Goal: Task Accomplishment & Management: Use online tool/utility

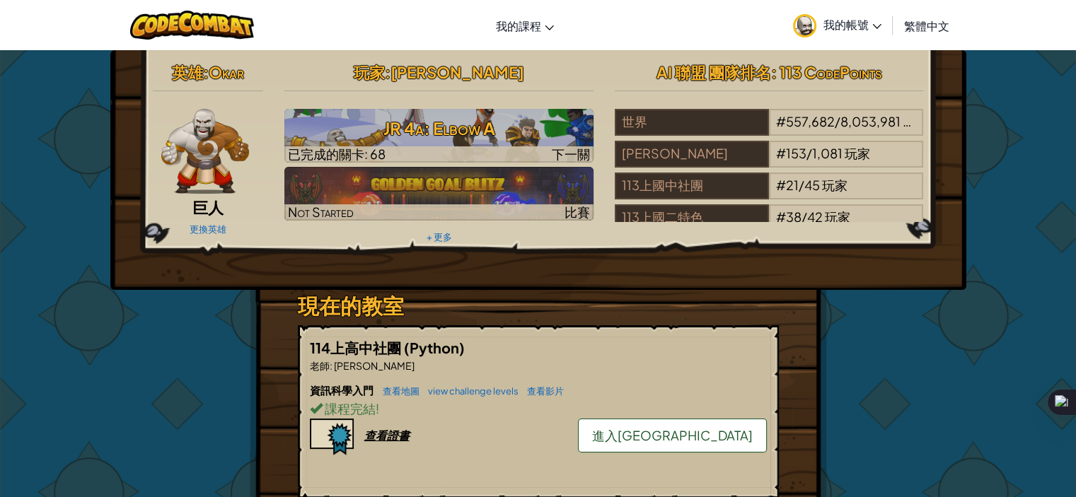
scroll to position [71, 0]
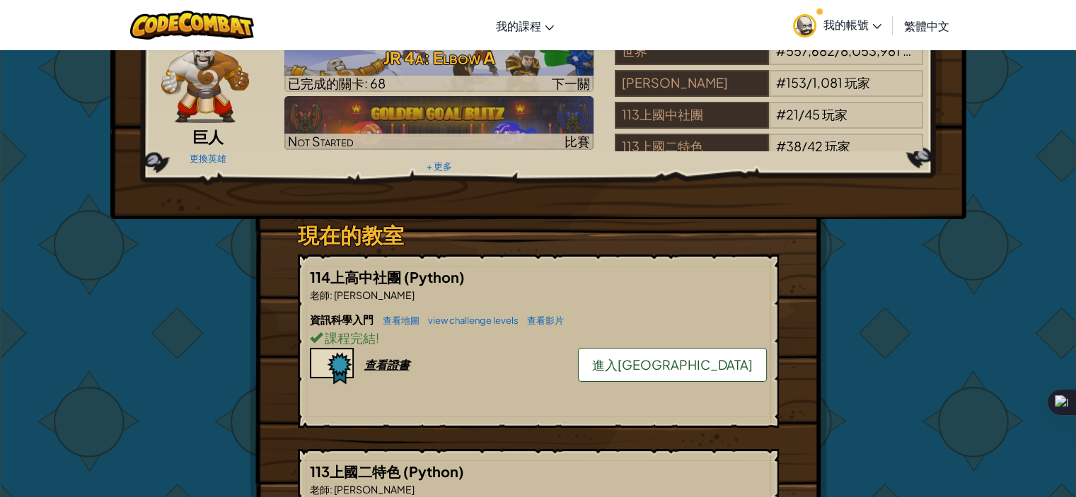
click at [687, 364] on span "進入[GEOGRAPHIC_DATA]" at bounding box center [672, 364] width 161 height 16
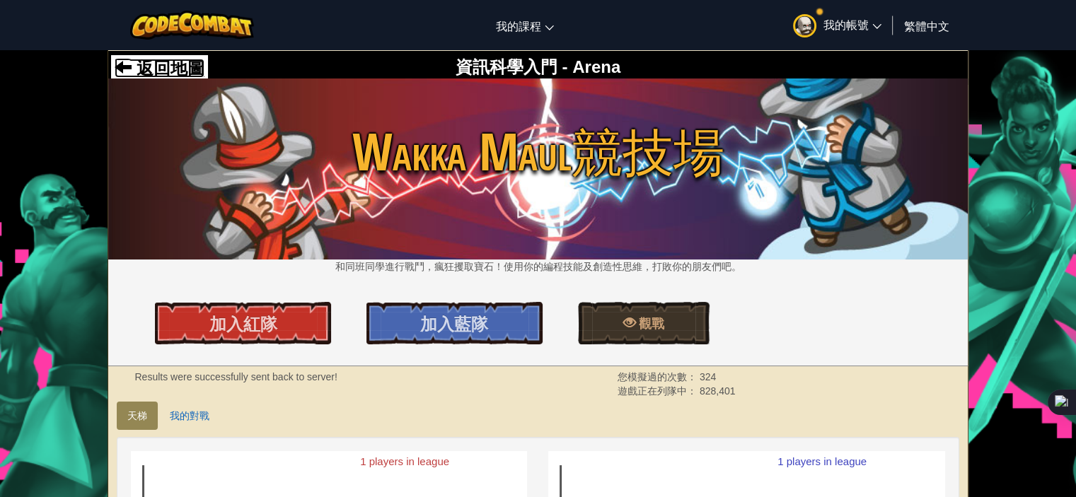
click at [153, 70] on span "返回地圖" at bounding box center [168, 68] width 73 height 19
select select "zh-HANT"
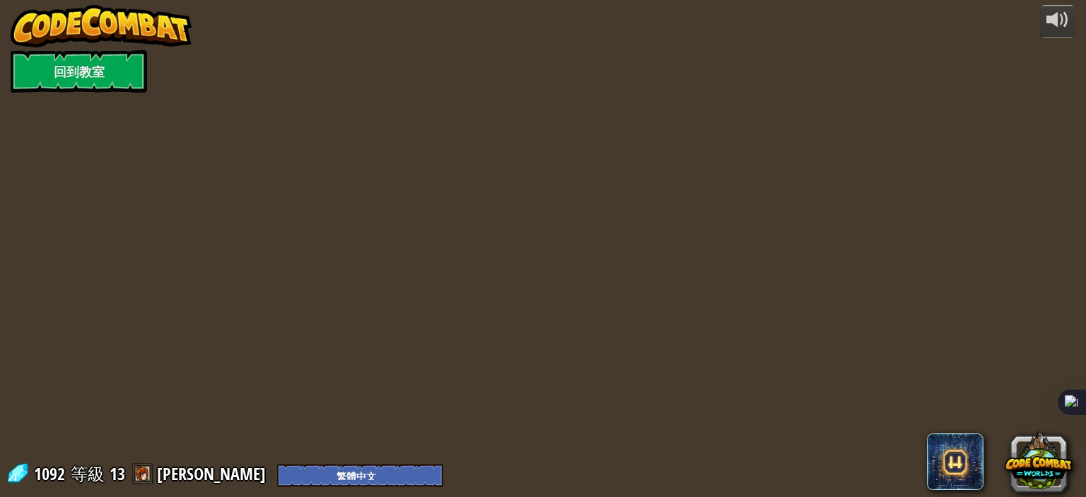
select select "zh-HANT"
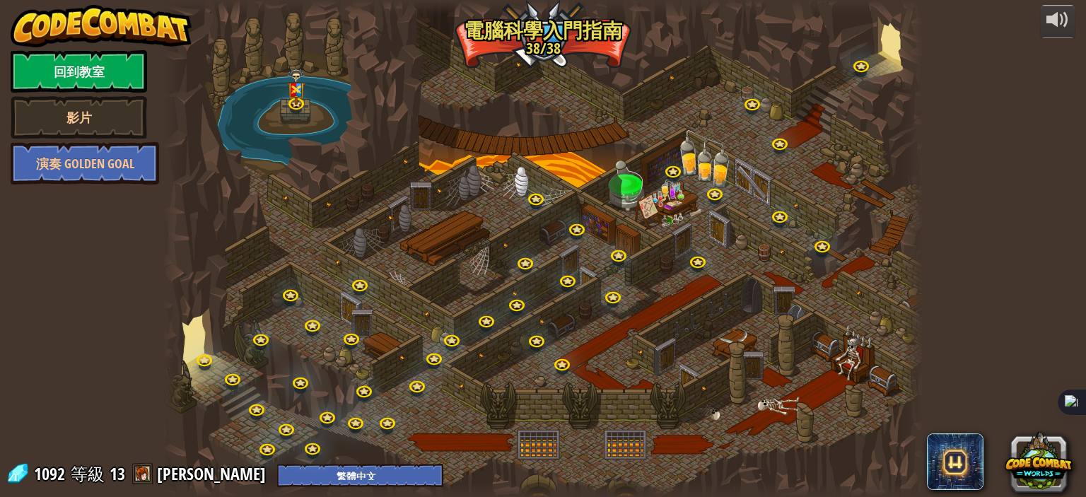
select select "zh-HANT"
